Goal: Task Accomplishment & Management: Complete application form

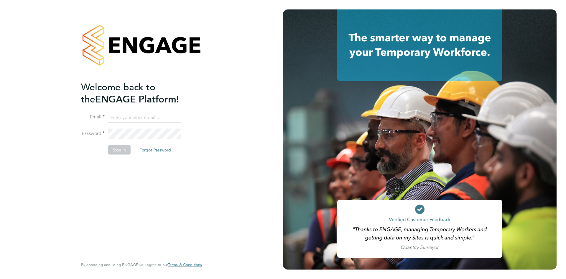
type input "chloe@protechltd.co.uk"
click at [119, 149] on button "Sign In" at bounding box center [119, 149] width 22 height 9
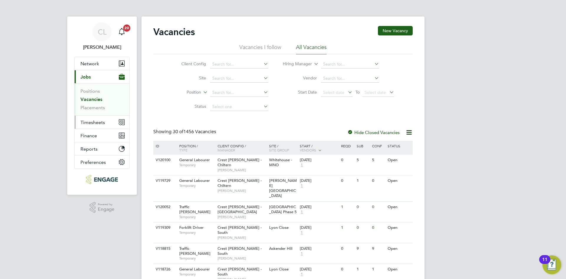
click at [101, 124] on span "Timesheets" at bounding box center [93, 122] width 24 height 6
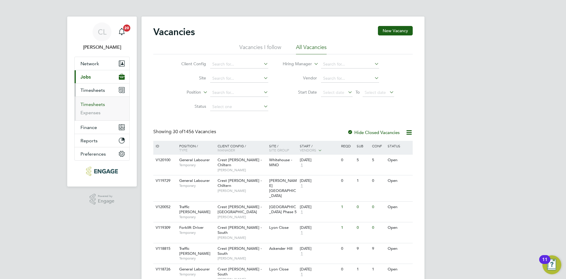
click at [102, 103] on link "Timesheets" at bounding box center [93, 104] width 24 height 6
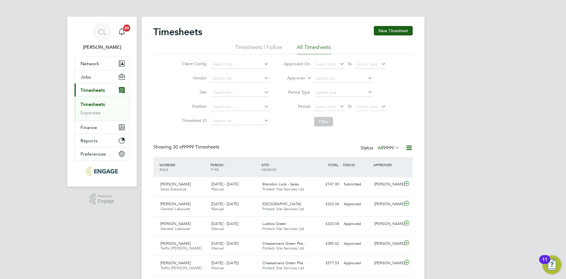
drag, startPoint x: 433, startPoint y: 160, endPoint x: 428, endPoint y: 158, distance: 5.3
click at [398, 30] on button "New Timesheet" at bounding box center [393, 30] width 39 height 9
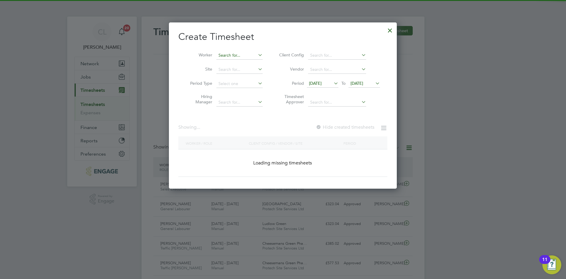
click at [241, 56] on input at bounding box center [239, 55] width 46 height 8
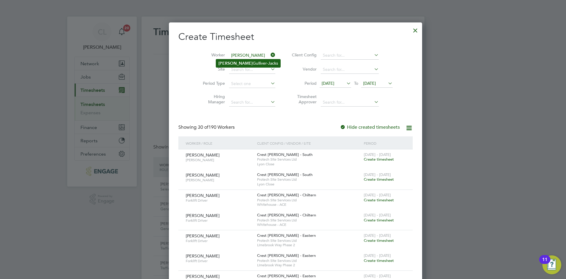
click at [255, 61] on li "Cody Gulliver-Jacks" at bounding box center [248, 63] width 64 height 8
type input "[PERSON_NAME]"
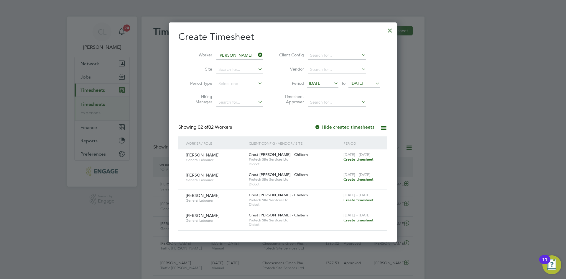
click at [361, 159] on span "Create timesheet" at bounding box center [359, 159] width 30 height 5
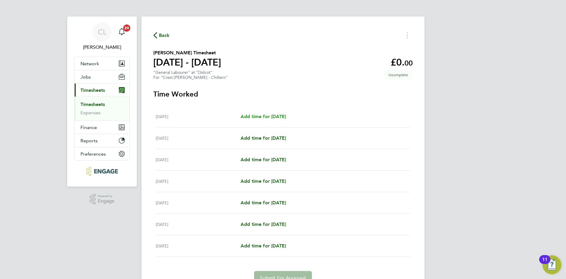
click at [266, 119] on link "Add time for Mon 08 Sep" at bounding box center [263, 116] width 45 height 7
click at [265, 117] on span "Add time for Mon 08 Sep" at bounding box center [263, 117] width 45 height 6
select select "60"
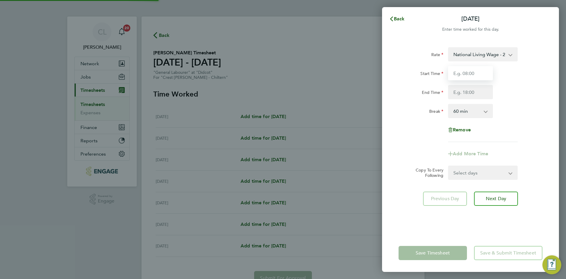
click at [462, 70] on input "Start Time" at bounding box center [470, 73] width 45 height 14
type input "07:30"
click at [468, 89] on input "End Time" at bounding box center [470, 92] width 45 height 14
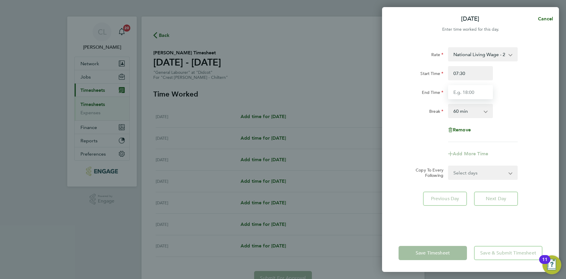
type input "17:30"
drag, startPoint x: 470, startPoint y: 91, endPoint x: 411, endPoint y: 86, distance: 58.9
click at [411, 86] on div "End Time 17:30" at bounding box center [470, 92] width 149 height 14
click at [473, 89] on input "End Time" at bounding box center [470, 92] width 45 height 14
type input "17:00"
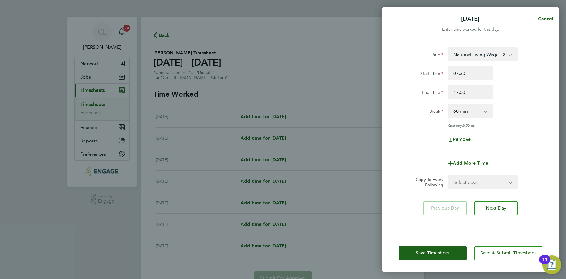
drag, startPoint x: 513, startPoint y: 92, endPoint x: 509, endPoint y: 114, distance: 21.9
click at [513, 92] on div "End Time 17:00" at bounding box center [470, 92] width 149 height 14
click at [475, 186] on select "Select days Day Weekday (Mon-Fri) Weekend (Sat-Sun) Tuesday Wednesday Thursday …" at bounding box center [480, 181] width 62 height 13
select select "TUE"
click at [449, 175] on select "Select days Day Weekday (Mon-Fri) Weekend (Sat-Sun) Tuesday Wednesday Thursday …" at bounding box center [480, 181] width 62 height 13
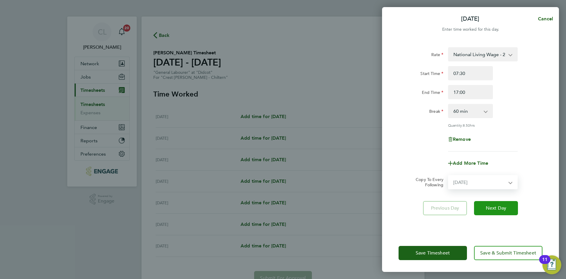
select select "2025-09-14"
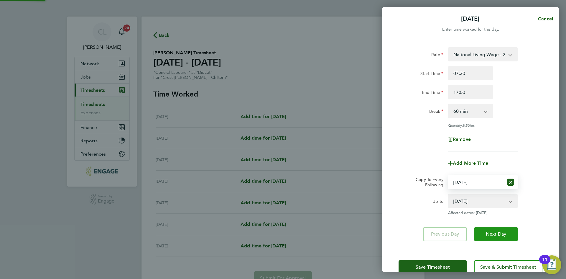
click at [488, 234] on span "Next Day" at bounding box center [496, 234] width 20 height 6
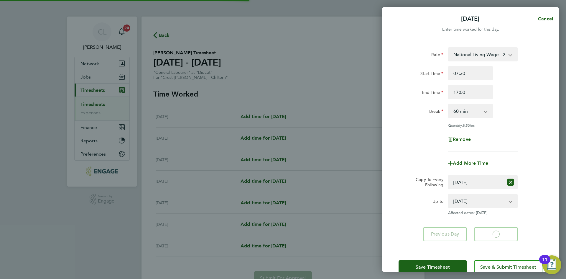
select select "60"
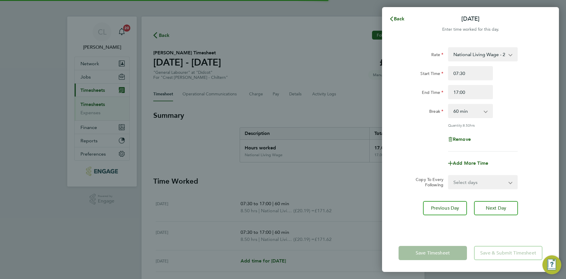
click at [478, 181] on select "Select days Day Weekday (Mon-Fri) Weekend (Sat-Sun) Wednesday Thursday Friday S…" at bounding box center [480, 181] width 62 height 13
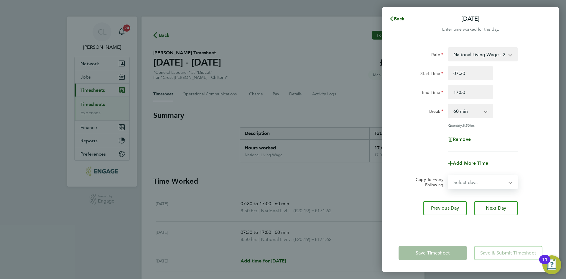
select select "WEEKDAY"
click at [449, 175] on select "Select days Day Weekday (Mon-Fri) Weekend (Sat-Sun) Wednesday Thursday Friday S…" at bounding box center [480, 181] width 62 height 13
select select "2025-09-14"
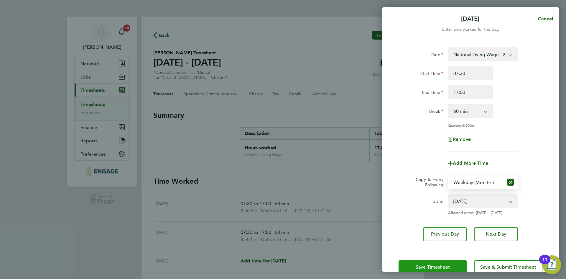
click at [447, 264] on span "Save Timesheet" at bounding box center [433, 267] width 34 height 6
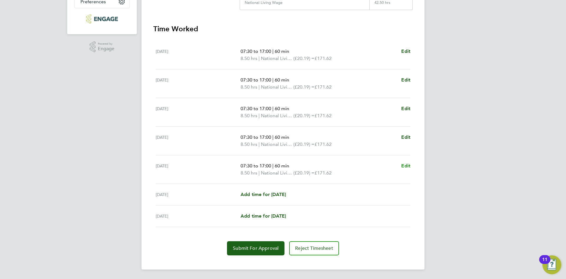
click at [404, 168] on link "Edit" at bounding box center [405, 165] width 9 height 7
select select "60"
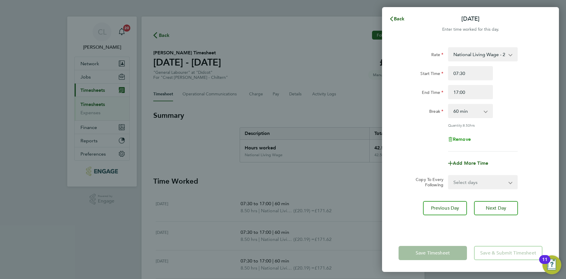
click at [470, 137] on span "Remove" at bounding box center [462, 139] width 18 height 6
select select "null"
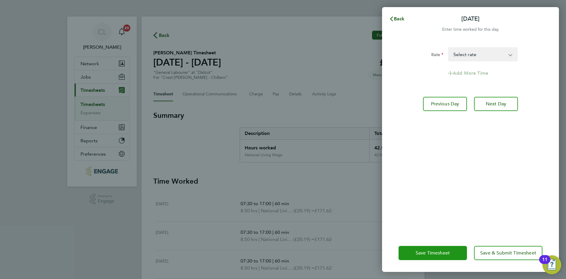
click at [430, 258] on button "Save Timesheet" at bounding box center [433, 253] width 68 height 14
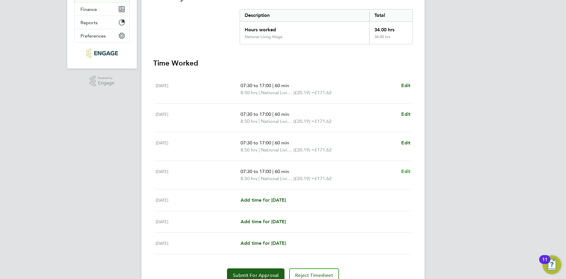
click at [403, 173] on span "Edit" at bounding box center [405, 171] width 9 height 6
select select "60"
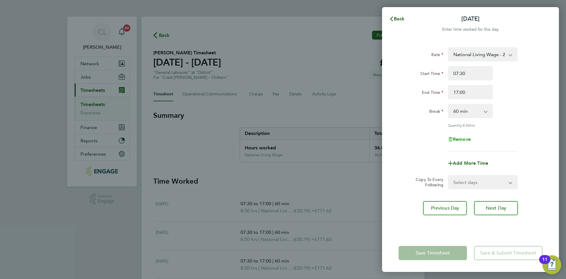
click at [462, 137] on span "Remove" at bounding box center [462, 139] width 18 height 6
select select "null"
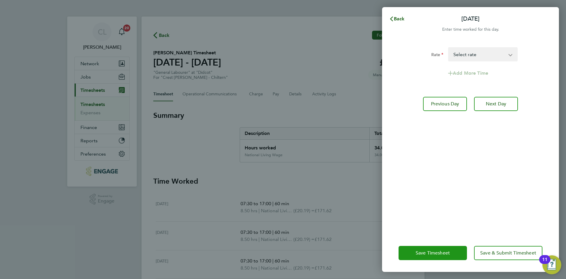
click at [421, 250] on span "Save Timesheet" at bounding box center [433, 253] width 34 height 6
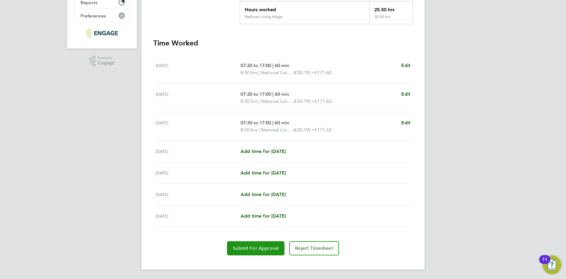
click at [254, 248] on span "Submit For Approval" at bounding box center [256, 248] width 46 height 6
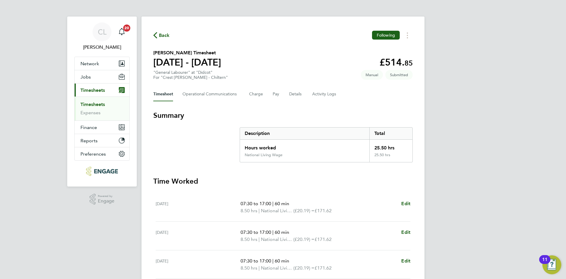
click at [164, 32] on span "Back" at bounding box center [164, 35] width 11 height 7
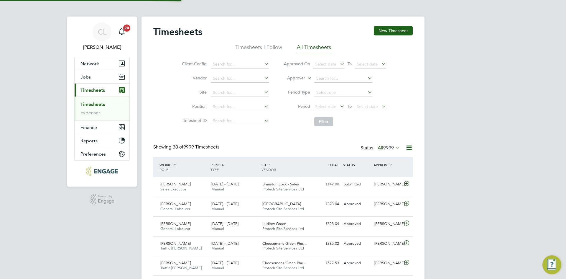
scroll to position [15, 51]
click at [239, 91] on input at bounding box center [240, 92] width 58 height 8
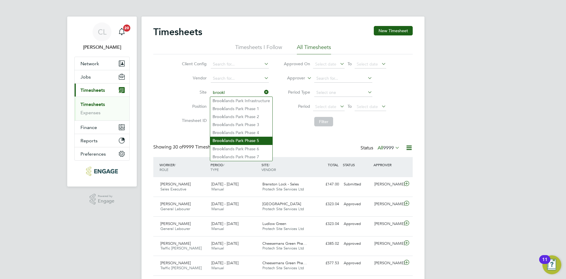
click at [260, 139] on li "Brookl ands Park Phase 5" at bounding box center [241, 141] width 62 height 8
type input "Brooklands Park Phase 5"
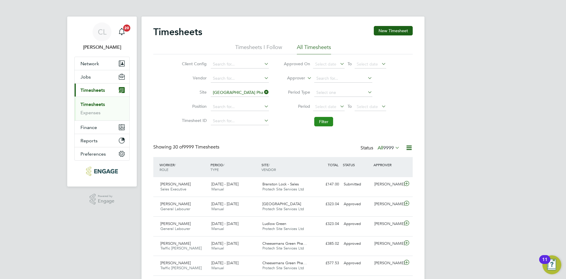
click at [322, 124] on button "Filter" at bounding box center [323, 121] width 19 height 9
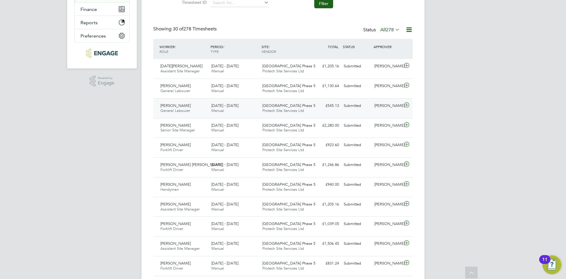
click at [182, 110] on span "General Labourer" at bounding box center [175, 110] width 30 height 5
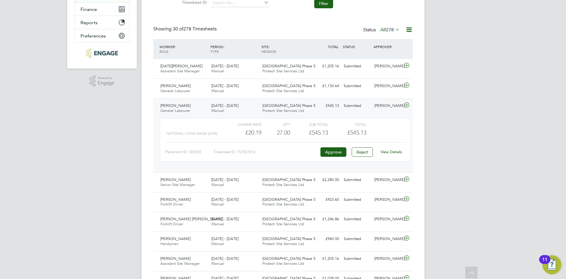
click at [388, 151] on link "View Details" at bounding box center [392, 151] width 22 height 5
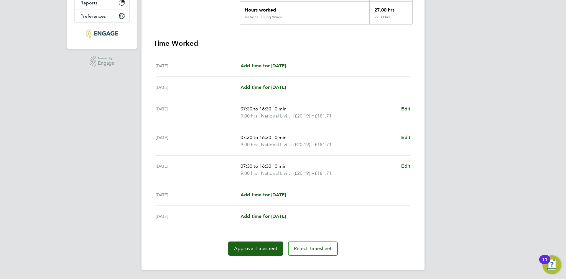
scroll to position [138, 0]
click at [257, 91] on div "Tue 16 Sep Add time for Tue 16 Sep Add time for Tue 16 Sep" at bounding box center [283, 87] width 255 height 22
click at [277, 86] on span "Add time for Tue 16 Sep" at bounding box center [263, 87] width 45 height 6
select select "60"
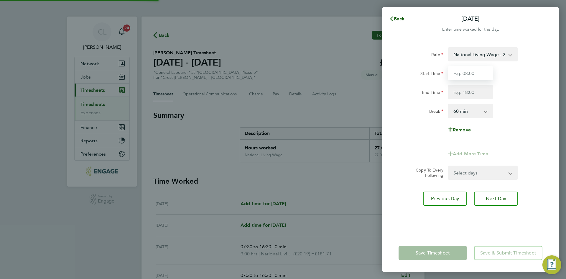
click at [480, 75] on input "Start Time" at bounding box center [470, 73] width 45 height 14
type input "07:30"
drag, startPoint x: 471, startPoint y: 91, endPoint x: 478, endPoint y: 99, distance: 10.7
click at [471, 91] on input "End Time" at bounding box center [470, 92] width 45 height 14
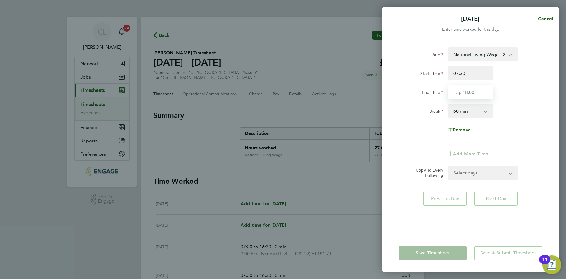
type input "16:30"
click at [520, 97] on div "End Time 16:30" at bounding box center [470, 92] width 149 height 14
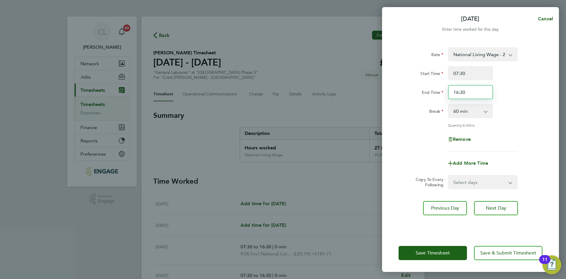
drag, startPoint x: 471, startPoint y: 95, endPoint x: 420, endPoint y: 93, distance: 51.4
click at [420, 93] on div "End Time 16:30" at bounding box center [470, 92] width 149 height 14
drag, startPoint x: 459, startPoint y: 94, endPoint x: 464, endPoint y: 99, distance: 7.2
click at [459, 94] on input "End Time" at bounding box center [470, 92] width 45 height 14
type input "14.30"
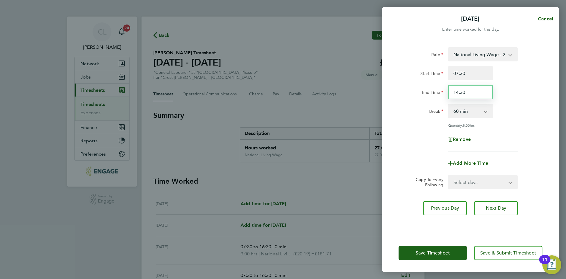
drag, startPoint x: 478, startPoint y: 97, endPoint x: 431, endPoint y: 93, distance: 47.0
click at [431, 93] on div "End Time 14.30" at bounding box center [470, 92] width 149 height 14
drag, startPoint x: 467, startPoint y: 92, endPoint x: 469, endPoint y: 99, distance: 6.4
click at [467, 92] on input "End Time" at bounding box center [470, 92] width 45 height 14
type input "17:30"
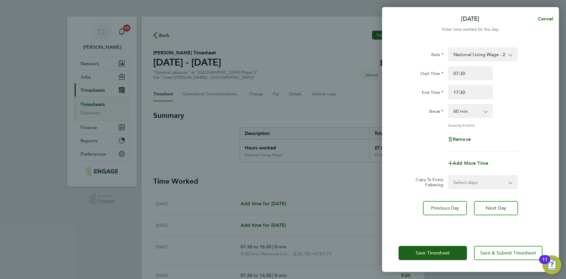
click at [528, 93] on div "End Time 17:30" at bounding box center [470, 92] width 149 height 14
click at [437, 251] on span "Save Timesheet" at bounding box center [433, 253] width 34 height 6
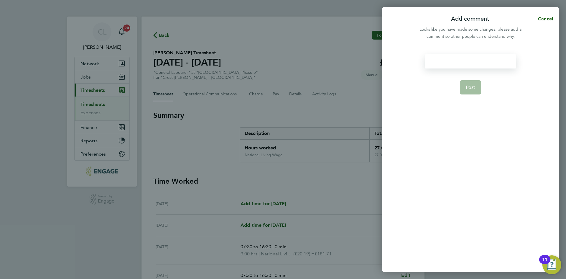
click at [464, 67] on div at bounding box center [470, 61] width 91 height 14
click at [479, 90] on button "Post" at bounding box center [471, 87] width 22 height 14
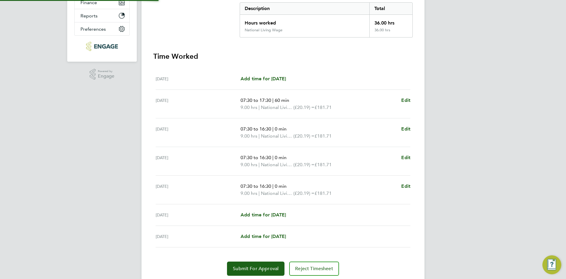
scroll to position [145, 0]
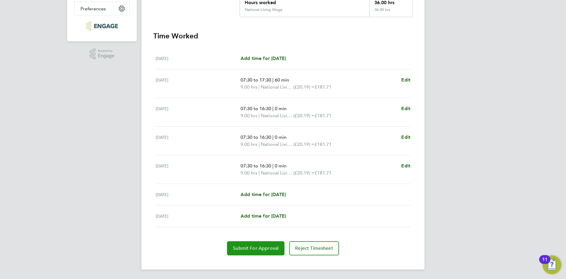
click at [252, 249] on span "Submit For Approval" at bounding box center [256, 248] width 46 height 6
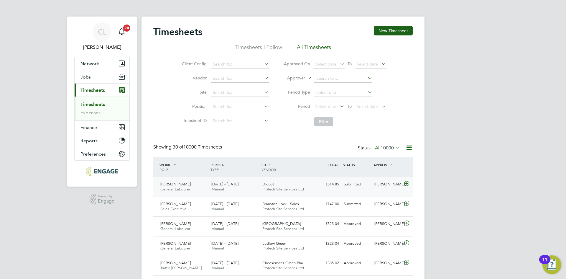
click at [252, 181] on div "8 - 14 Sep 2025 Manual" at bounding box center [234, 186] width 51 height 15
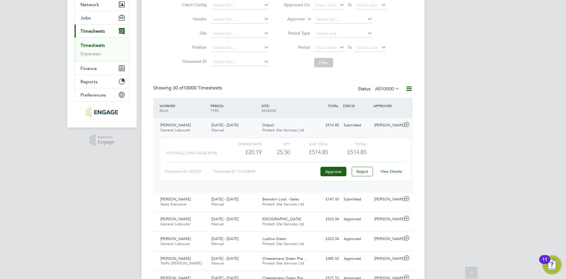
click at [394, 87] on icon at bounding box center [394, 88] width 0 height 8
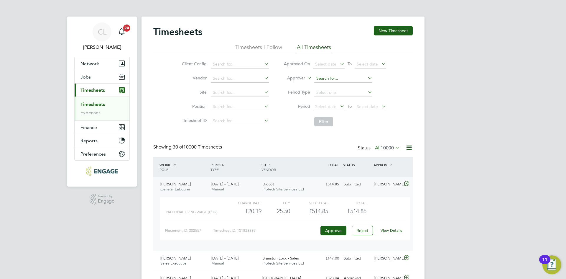
click at [337, 77] on input at bounding box center [343, 78] width 58 height 8
type input "b"
click at [394, 198] on div "Charge rate QTY Sub Total Total National Living Wage (£/HR) £20.19 25.5 25.50 2…" at bounding box center [285, 218] width 250 height 44
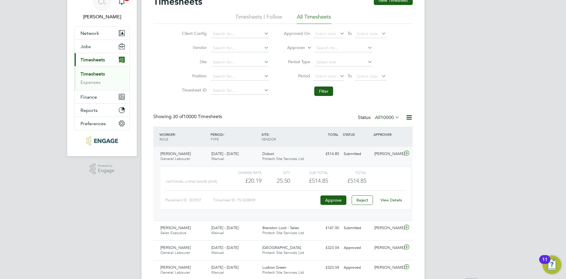
scroll to position [59, 0]
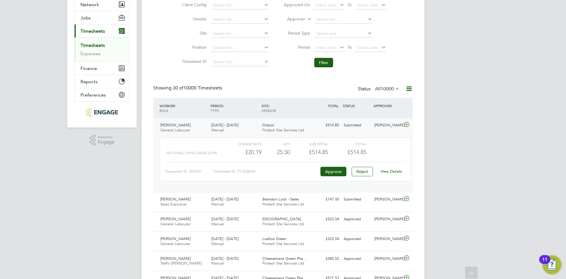
click at [407, 126] on icon at bounding box center [406, 124] width 7 height 5
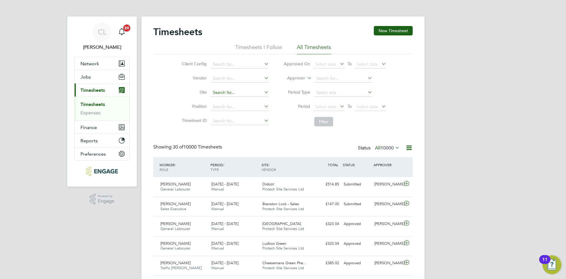
click at [235, 92] on input at bounding box center [240, 92] width 58 height 8
click at [226, 92] on input at bounding box center [240, 92] width 58 height 8
click at [241, 91] on input at bounding box center [240, 92] width 58 height 8
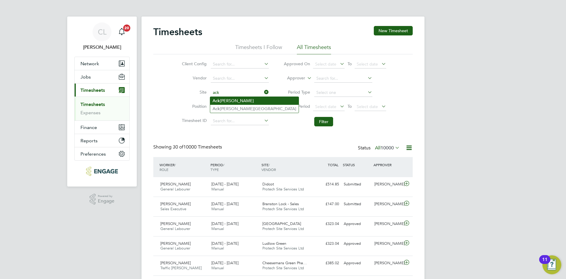
click at [235, 97] on li "Ack ender Hill" at bounding box center [254, 101] width 88 height 8
type input "Ackender Hill"
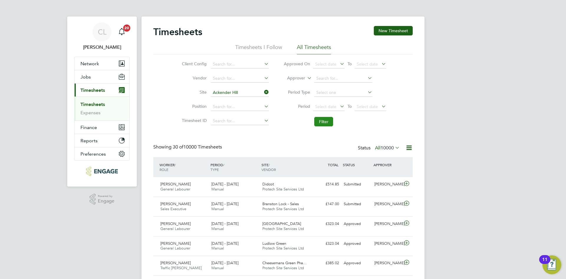
click at [320, 117] on button "Filter" at bounding box center [323, 121] width 19 height 9
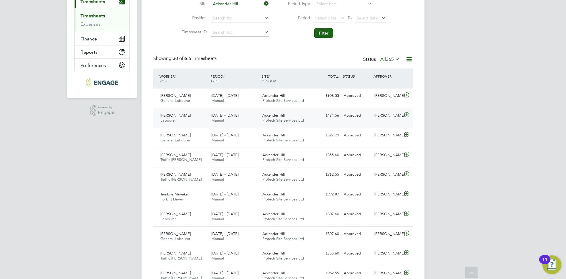
click at [221, 112] on div "15 - 21 Sep 2025 Manual" at bounding box center [234, 118] width 51 height 15
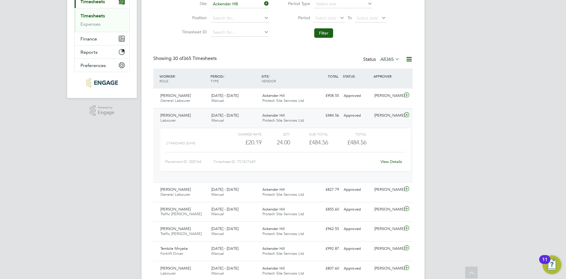
scroll to position [83, 0]
